Goal: Task Accomplishment & Management: Manage account settings

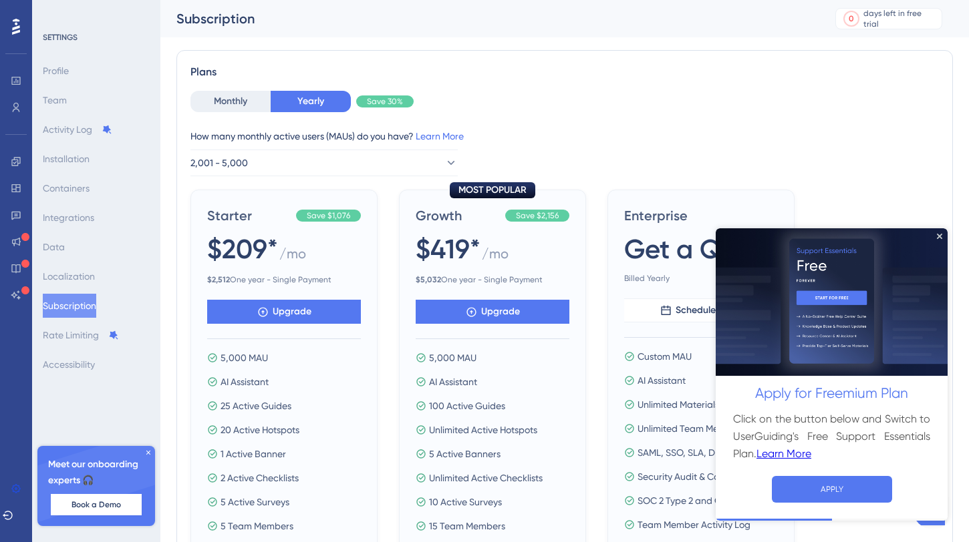
scroll to position [57, 0]
click at [261, 181] on div "Monthly Yearly Save 30% How many monthly active users ([PERSON_NAME]) do you ha…" at bounding box center [564, 345] width 748 height 511
click at [248, 160] on span "2,001 - 5,000" at bounding box center [219, 162] width 57 height 16
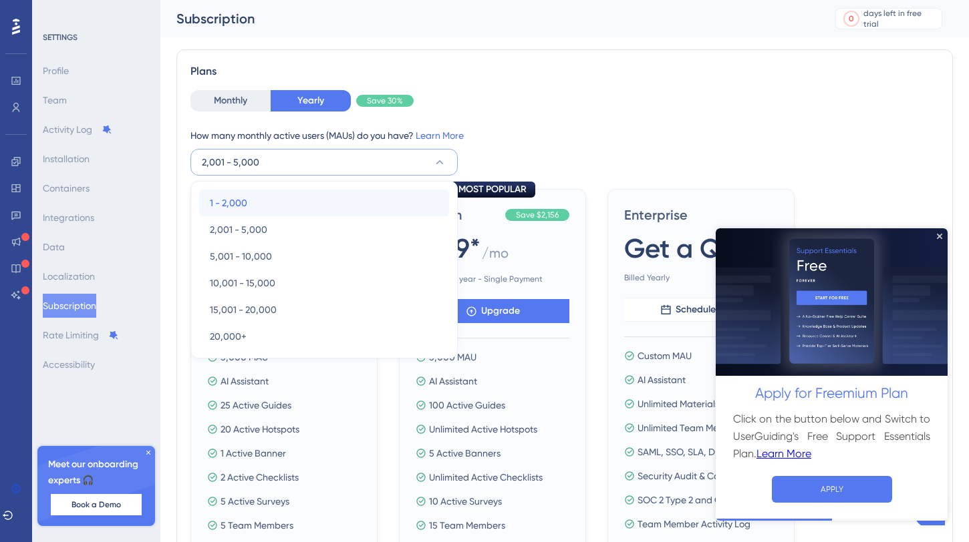
click at [260, 190] on div "1 - 2,000 1 - 2,000" at bounding box center [324, 203] width 228 height 27
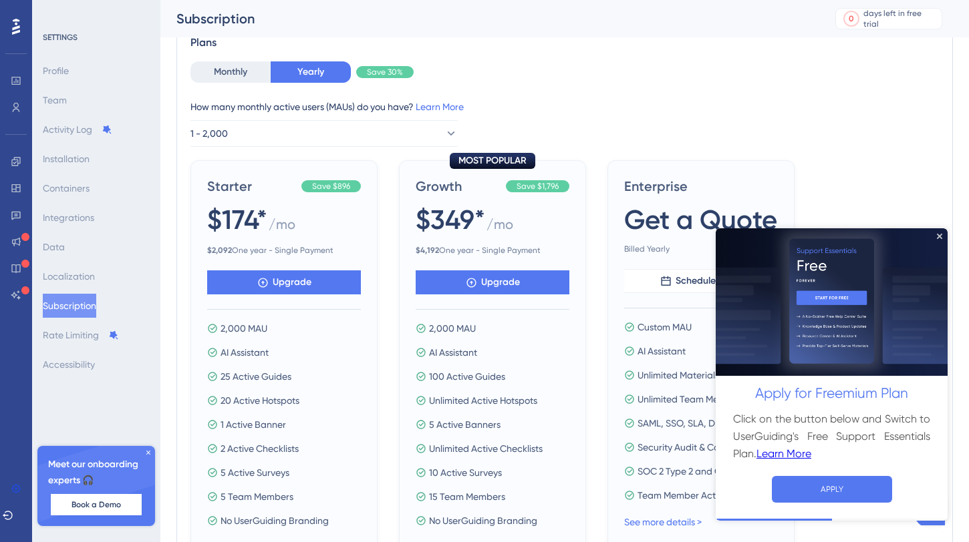
scroll to position [81, 0]
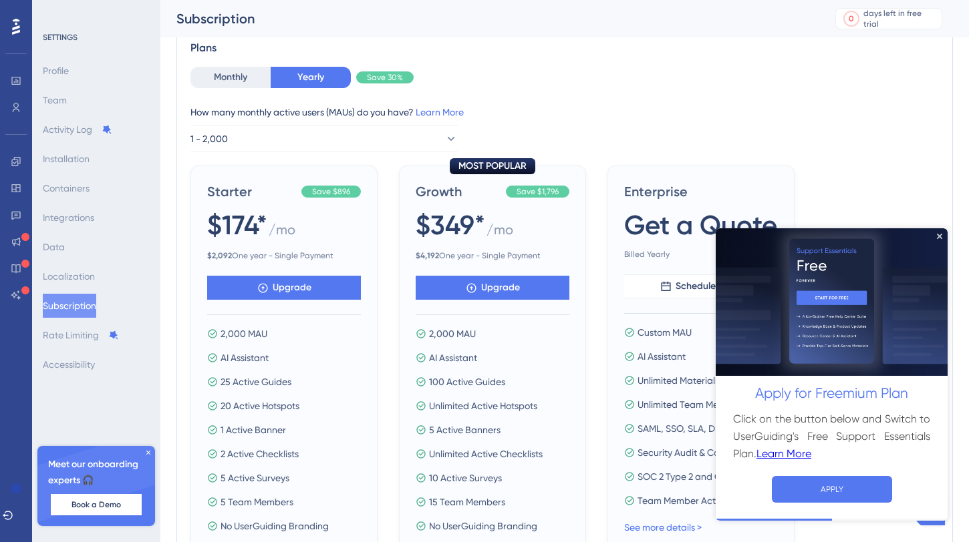
click at [226, 100] on div "Monthly Yearly Save 30% How many monthly active users ([PERSON_NAME]) do you ha…" at bounding box center [564, 110] width 748 height 86
click at [226, 86] on button "Monthly" at bounding box center [230, 77] width 80 height 21
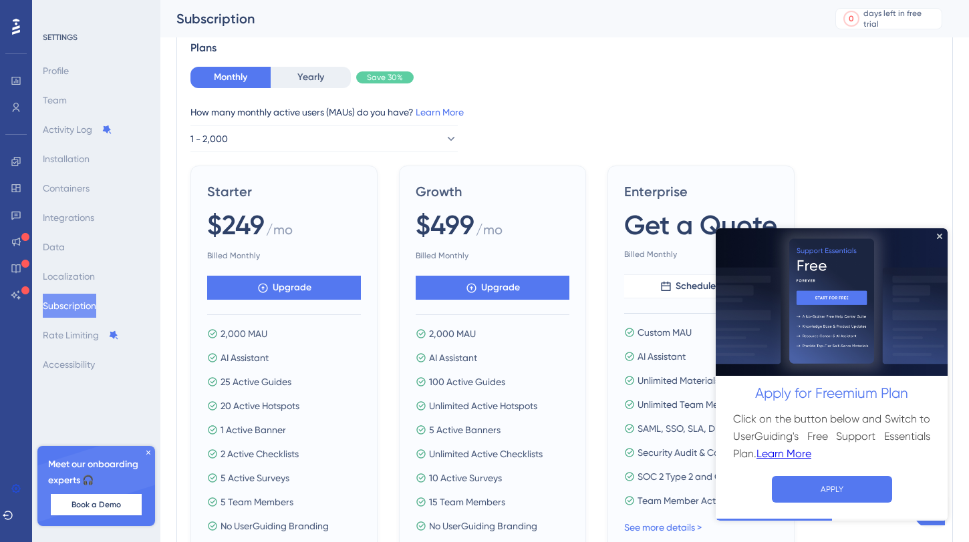
click at [300, 94] on div "Monthly Yearly Save 30% How many monthly active users ([PERSON_NAME]) do you ha…" at bounding box center [564, 110] width 748 height 86
click at [300, 79] on button "Yearly" at bounding box center [311, 77] width 80 height 21
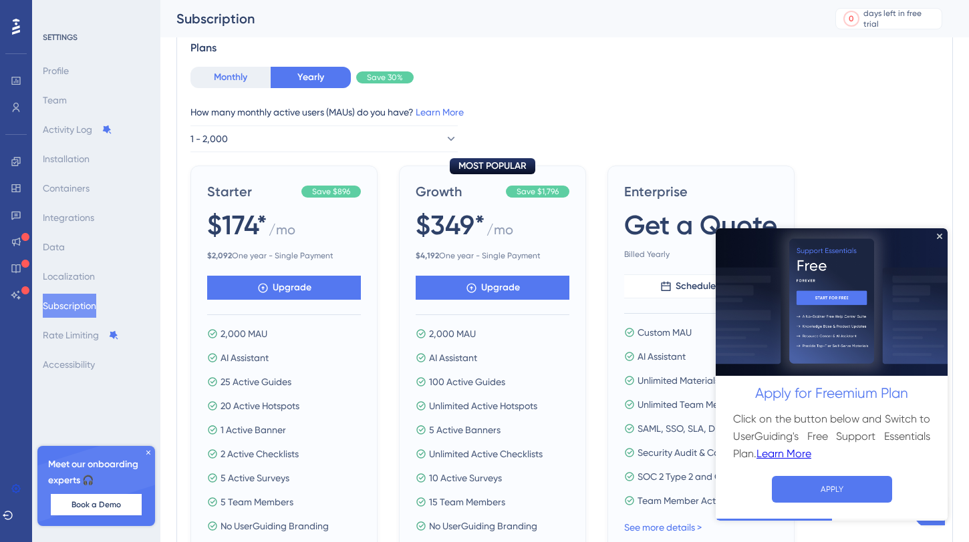
click at [232, 68] on button "Monthly" at bounding box center [230, 77] width 80 height 21
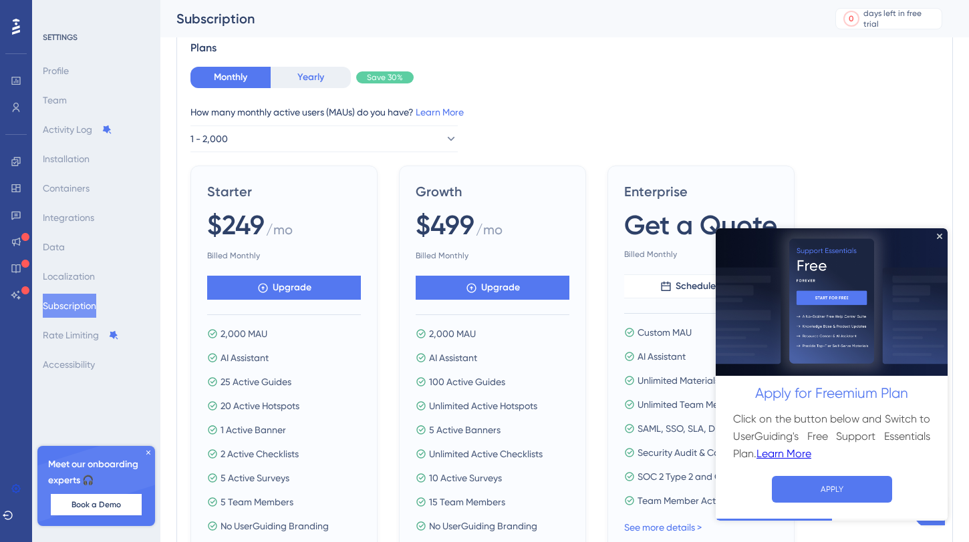
click at [323, 71] on button "Yearly" at bounding box center [311, 77] width 80 height 21
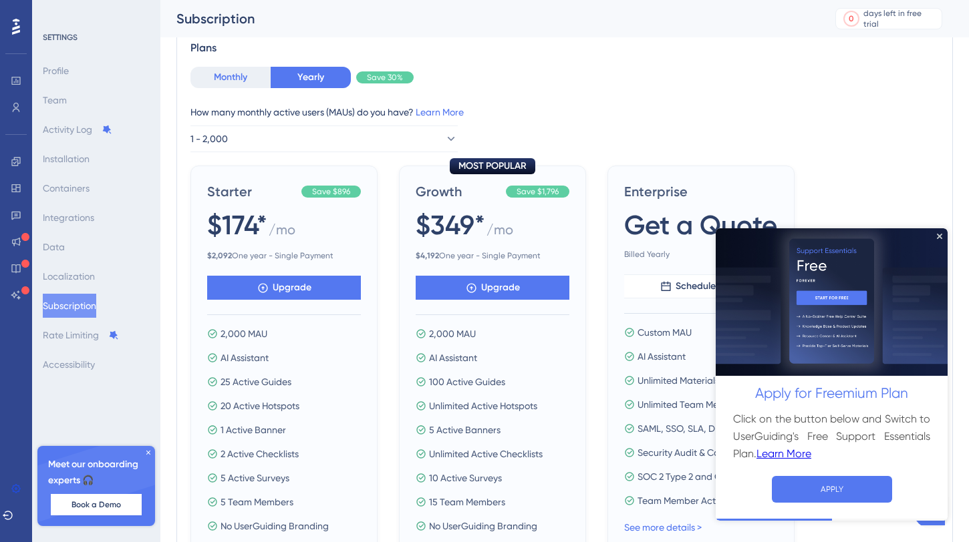
click at [242, 76] on button "Monthly" at bounding box center [230, 77] width 80 height 21
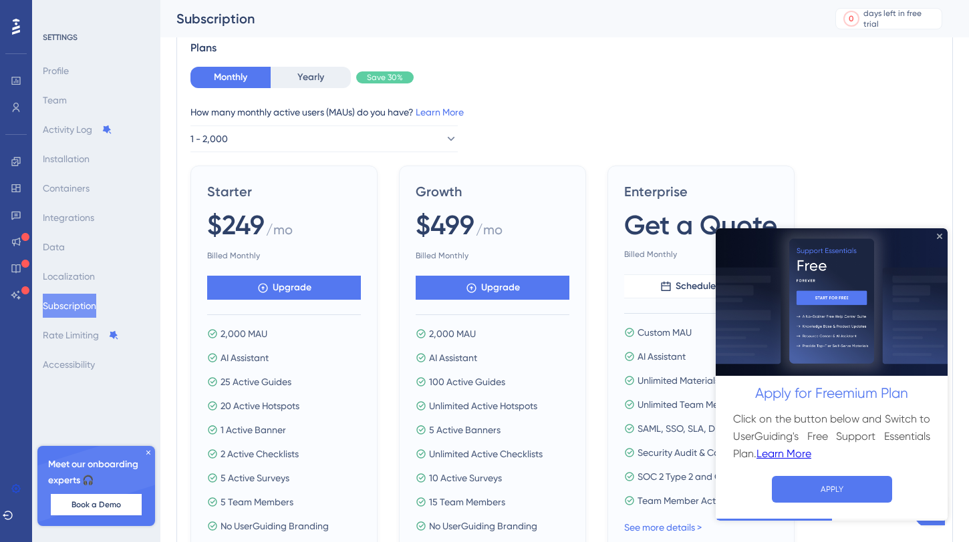
drag, startPoint x: 941, startPoint y: 234, endPoint x: 1643, endPoint y: 436, distance: 729.7
click at [941, 234] on icon "Close Preview" at bounding box center [939, 235] width 5 height 5
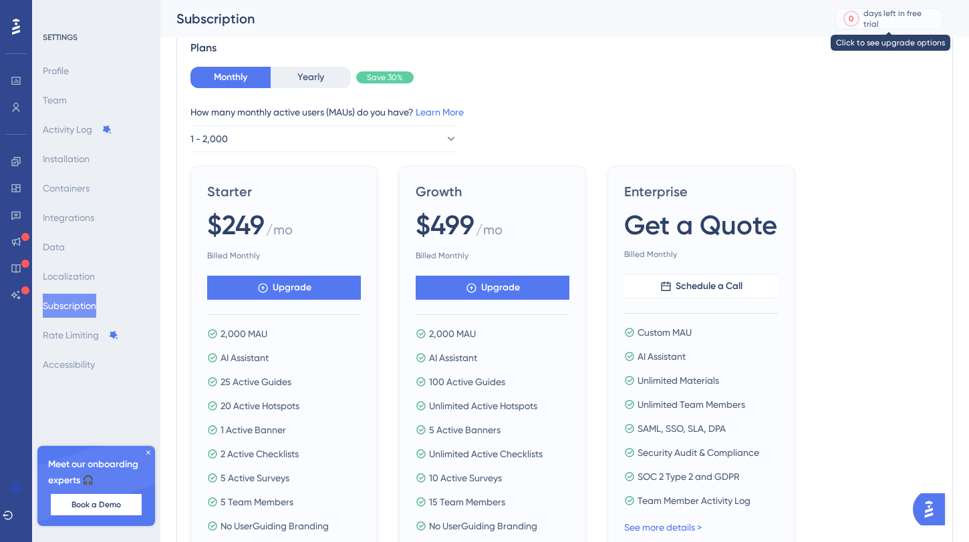
click at [898, 8] on div "0 days left in free trial" at bounding box center [888, 18] width 107 height 21
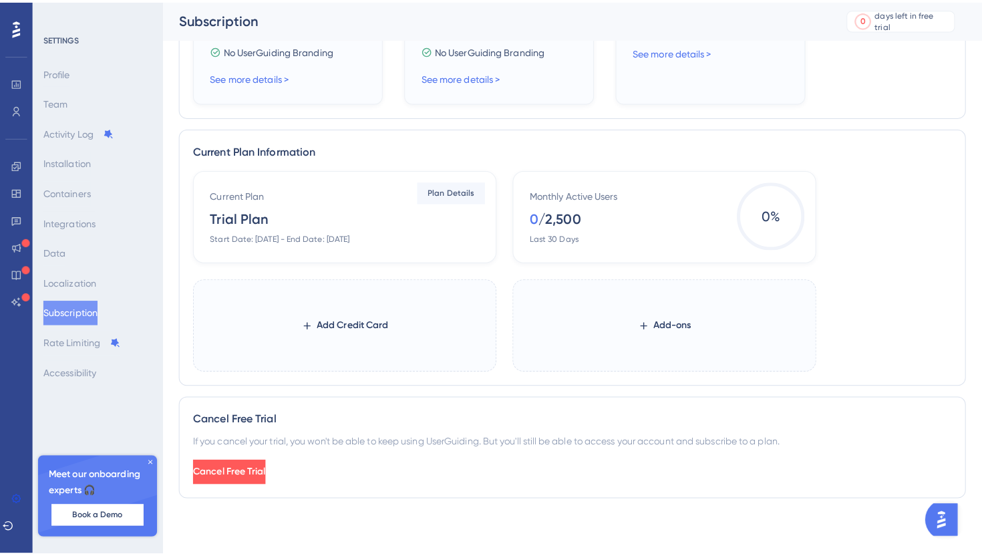
scroll to position [0, 0]
